Goal: Transaction & Acquisition: Purchase product/service

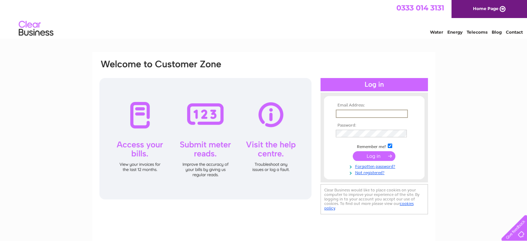
click at [376, 112] on input "text" at bounding box center [372, 113] width 72 height 8
type input "j.clark@clarkscanterbury.com"
click at [377, 154] on input "submit" at bounding box center [374, 155] width 43 height 10
click at [362, 112] on input "text" at bounding box center [372, 113] width 72 height 8
type input "j.clark@clarkscanterbury.com"
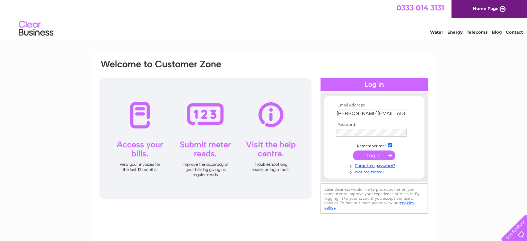
click at [376, 158] on input "submit" at bounding box center [374, 155] width 43 height 10
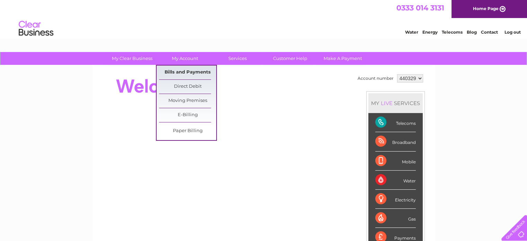
click at [191, 71] on link "Bills and Payments" at bounding box center [187, 72] width 57 height 14
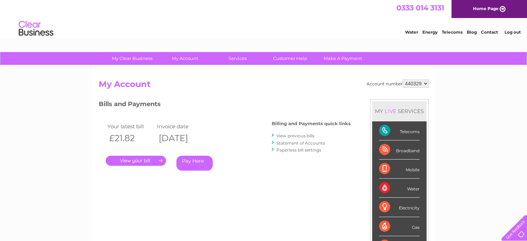
click at [195, 161] on link "Pay Here" at bounding box center [194, 163] width 36 height 15
click at [133, 160] on link "." at bounding box center [136, 161] width 60 height 10
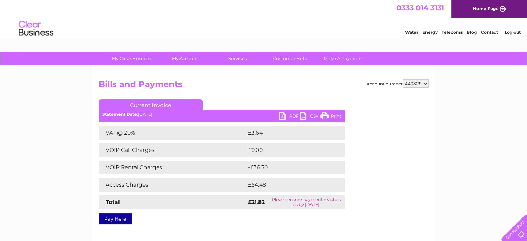
click at [291, 113] on link "PDF" at bounding box center [289, 117] width 21 height 10
click at [121, 217] on link "Pay Here" at bounding box center [115, 218] width 33 height 11
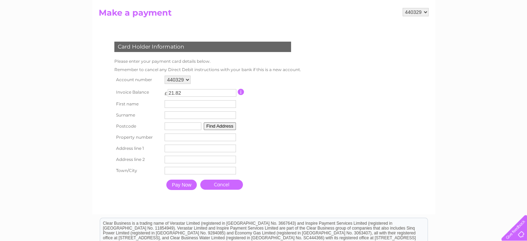
scroll to position [73, 0]
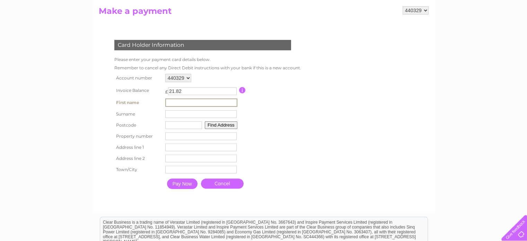
click at [177, 100] on input "text" at bounding box center [201, 102] width 72 height 8
type input "[PERSON_NAME]"
type input "Clark"
type input "CT2 7EH"
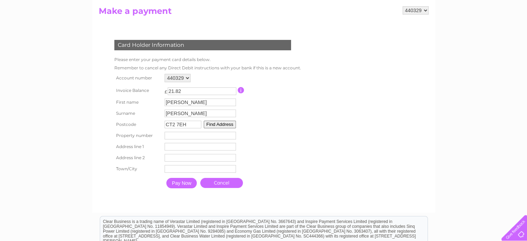
click at [173, 134] on input "number" at bounding box center [200, 136] width 71 height 8
type input "12"
click at [178, 143] on input "text" at bounding box center [201, 147] width 72 height 8
type input "12 Roper Road"
type input "Clarks Ltd"
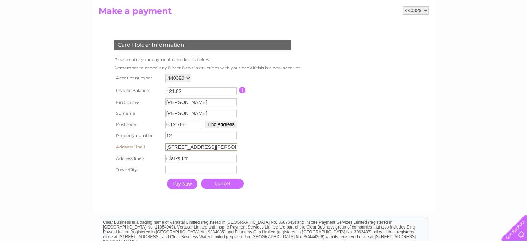
type input "Canterbury"
click at [186, 184] on input "Pay Now" at bounding box center [181, 183] width 30 height 10
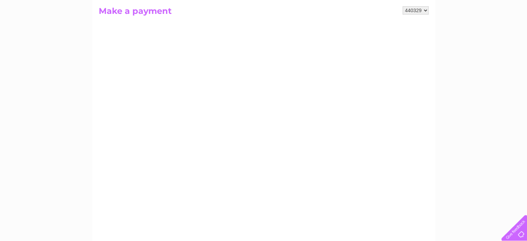
click at [484, 141] on div "My Clear Business Login Details My Details My Preferences Link Account My Accou…" at bounding box center [263, 221] width 527 height 485
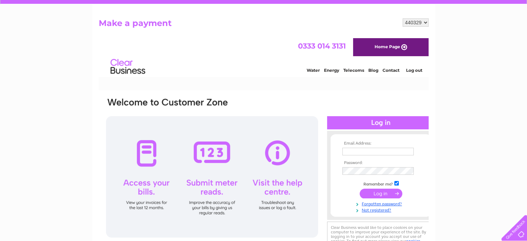
scroll to position [61, 0]
click at [378, 151] on input "text" at bounding box center [378, 152] width 72 height 8
type input "j.clark@clarkscanterbury.com"
click at [376, 193] on input "submit" at bounding box center [380, 193] width 43 height 10
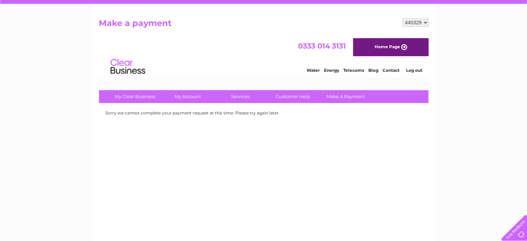
scroll to position [0, 0]
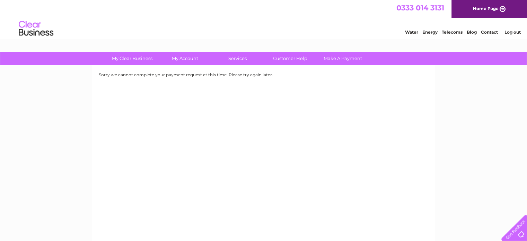
click at [513, 32] on link "Log out" at bounding box center [512, 31] width 16 height 5
